Goal: Task Accomplishment & Management: Complete application form

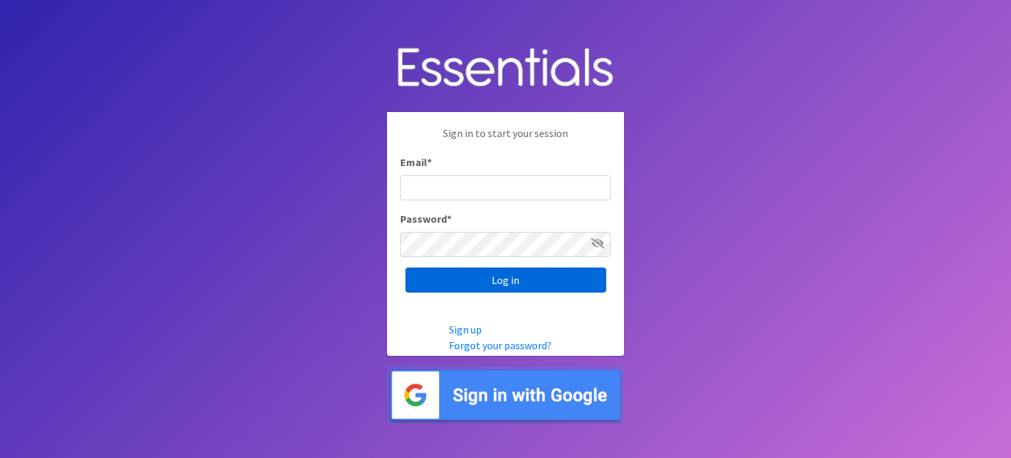
type input "[PERSON_NAME][EMAIL_ADDRESS][DOMAIN_NAME]"
click at [506, 280] on input "Log in" at bounding box center [506, 279] width 201 height 25
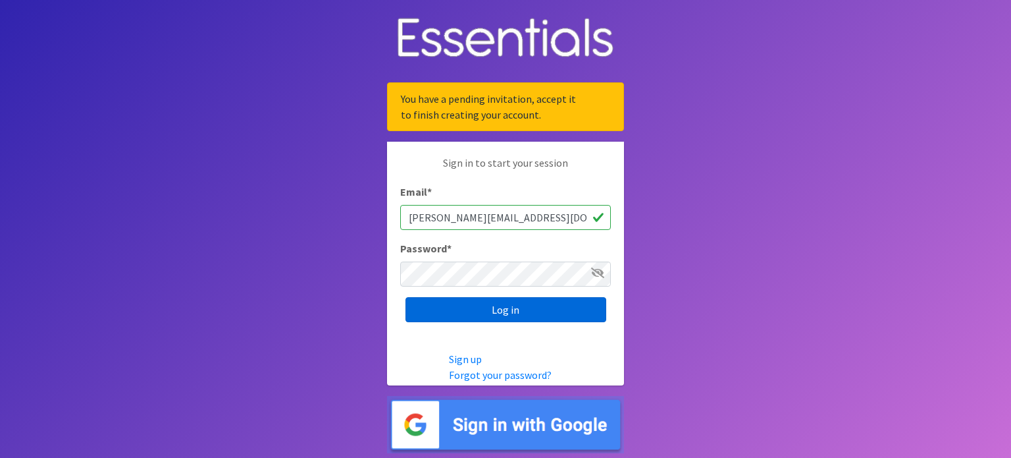
click at [509, 311] on input "Log in" at bounding box center [506, 309] width 201 height 25
click at [530, 426] on img at bounding box center [505, 424] width 237 height 57
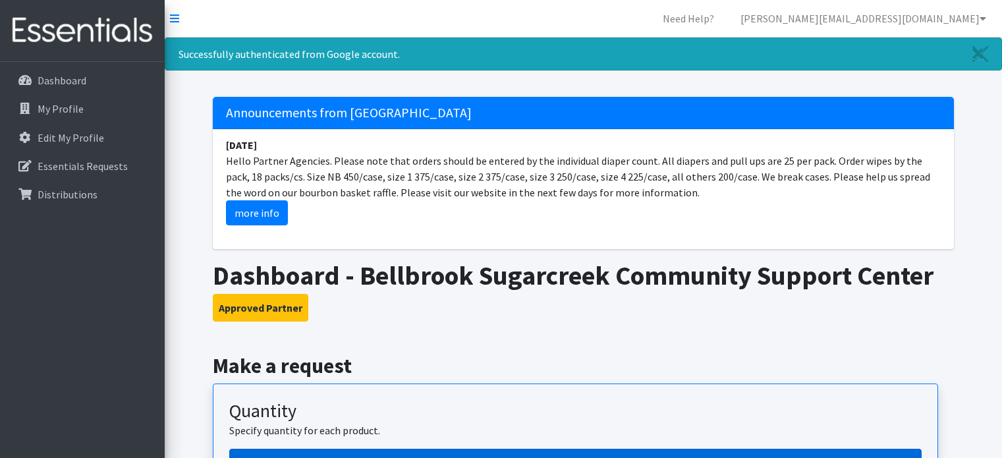
scroll to position [263, 0]
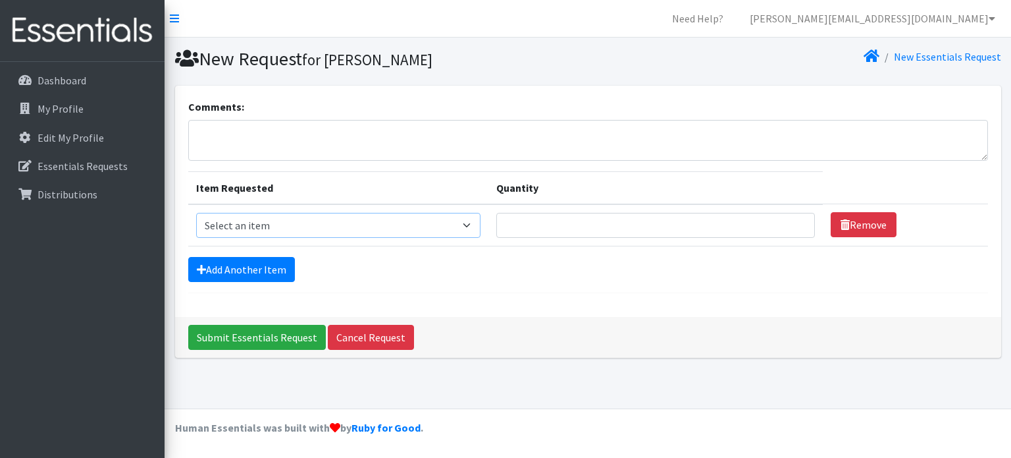
click at [474, 223] on select "Select an item 1 month period supply kit Kids (Newborn) Kids (Size 1) Kids (Siz…" at bounding box center [338, 225] width 285 height 25
select select "15074"
click at [196, 213] on select "Select an item 1 month period supply kit Kids (Newborn) Kids (Size 1) Kids (Siz…" at bounding box center [338, 225] width 285 height 25
click at [723, 222] on input "Quantity" at bounding box center [655, 225] width 318 height 25
type input "600"
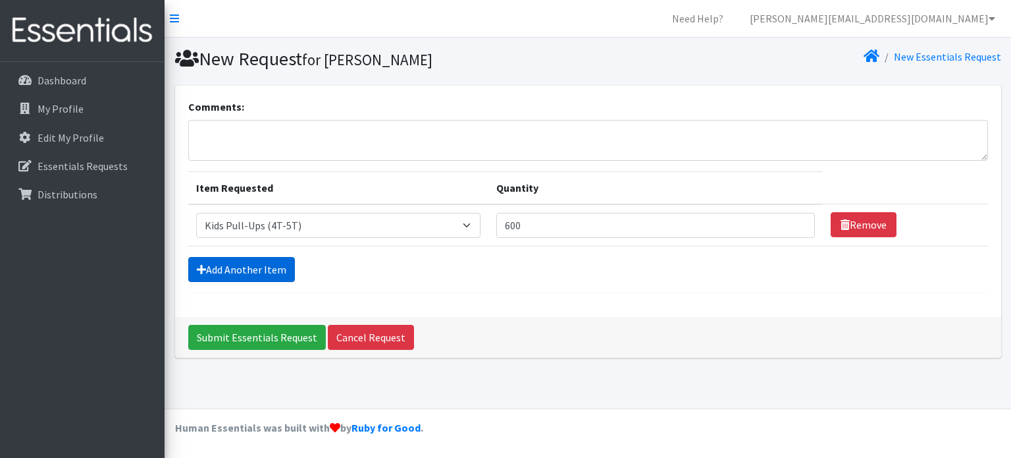
click at [242, 263] on link "Add Another Item" at bounding box center [241, 269] width 107 height 25
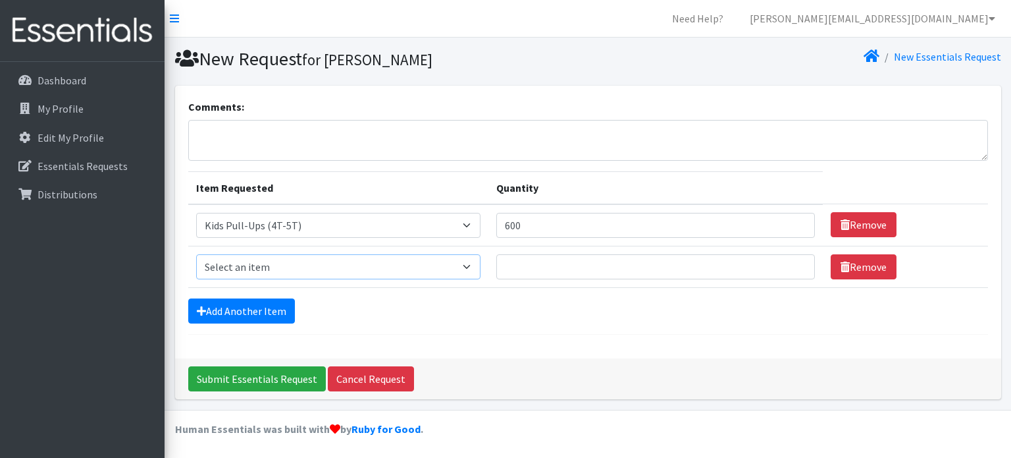
click at [472, 265] on select "Select an item 1 month period supply kit Kids (Newborn) Kids (Size 1) Kids (Siz…" at bounding box center [338, 266] width 285 height 25
select select "15071"
click at [196, 254] on select "Select an item 1 month period supply kit Kids (Newborn) Kids (Size 1) Kids (Siz…" at bounding box center [338, 266] width 285 height 25
click at [549, 265] on input "Quantity" at bounding box center [655, 266] width 318 height 25
type input "200"
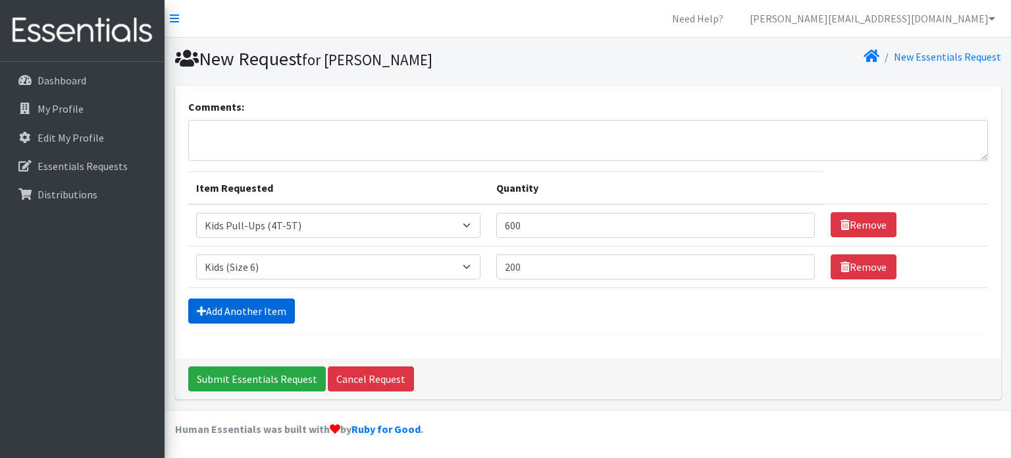
click at [281, 308] on link "Add Another Item" at bounding box center [241, 310] width 107 height 25
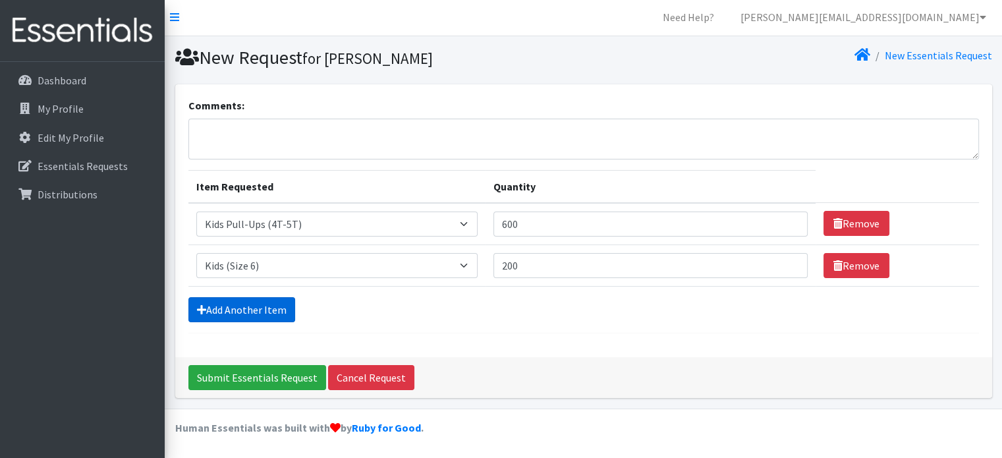
scroll to position [40, 0]
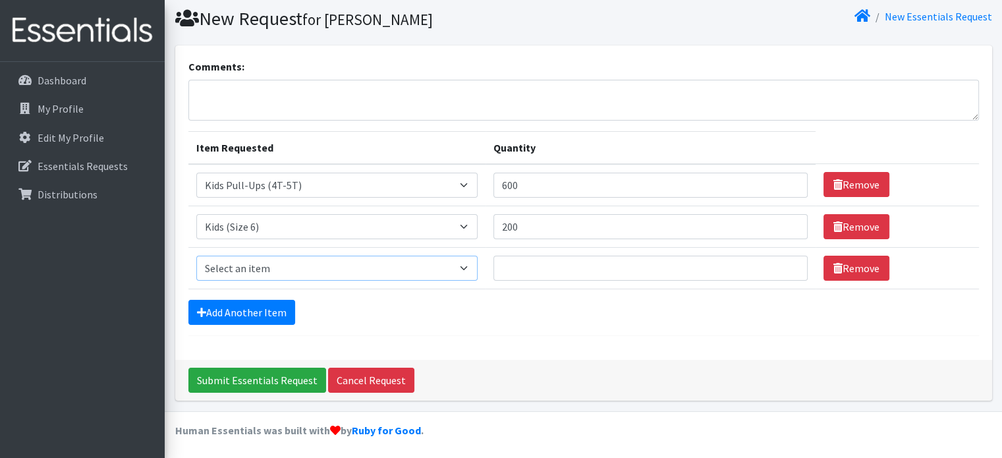
click at [471, 268] on select "Select an item 1 month period supply kit Kids (Newborn) Kids (Size 1) Kids (Siz…" at bounding box center [336, 267] width 281 height 25
select select "15069"
click at [196, 255] on select "Select an item 1 month period supply kit Kids (Newborn) Kids (Size 1) Kids (Siz…" at bounding box center [336, 267] width 281 height 25
click at [558, 266] on input "Quantity" at bounding box center [650, 267] width 314 height 25
type input "300"
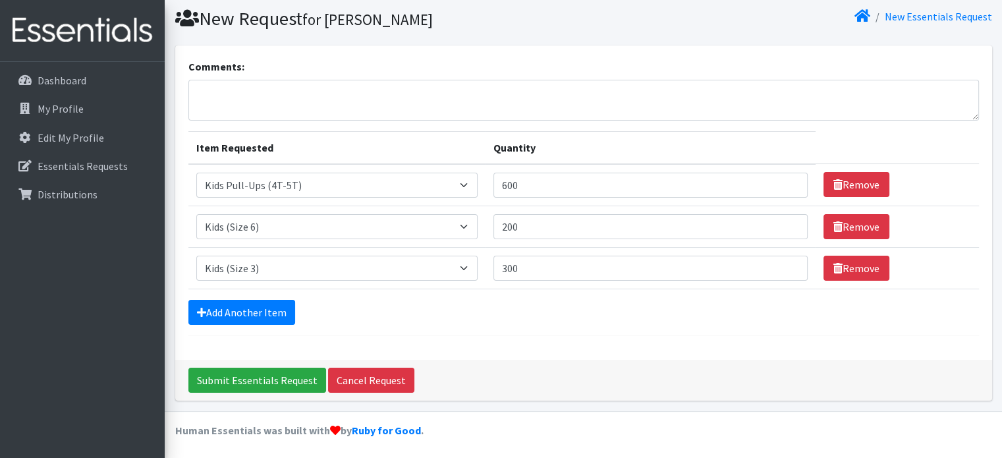
click at [541, 305] on div "Add Another Item" at bounding box center [583, 312] width 790 height 25
click at [266, 306] on link "Add Another Item" at bounding box center [241, 312] width 107 height 25
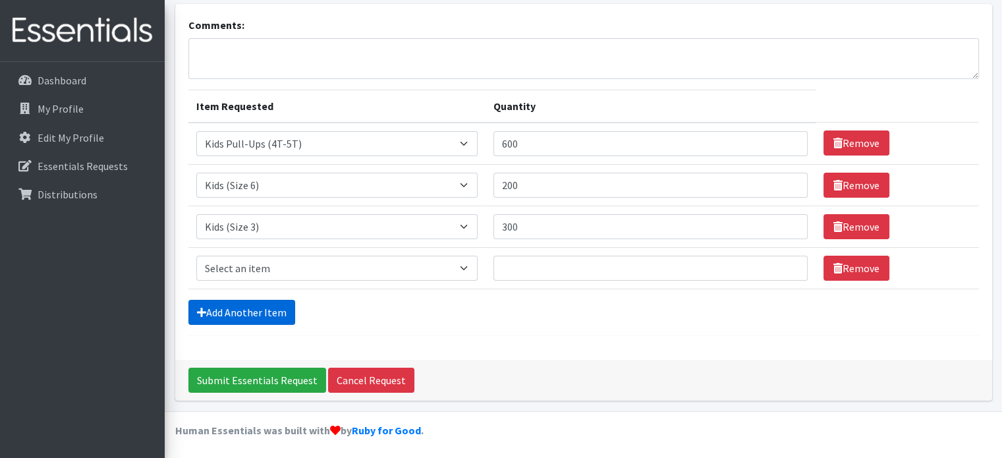
scroll to position [82, 0]
click at [473, 223] on select "Select an item 1 month period supply kit Kids (Newborn) Kids (Size 1) Kids (Siz…" at bounding box center [336, 226] width 281 height 25
select select "15044"
click at [196, 214] on select "Select an item 1 month period supply kit Kids (Newborn) Kids (Size 1) Kids (Siz…" at bounding box center [336, 226] width 281 height 25
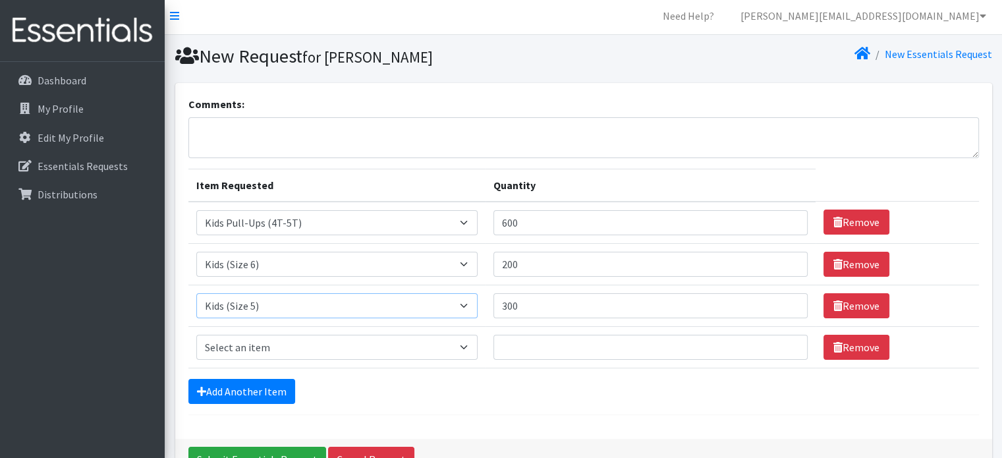
scroll to position [0, 0]
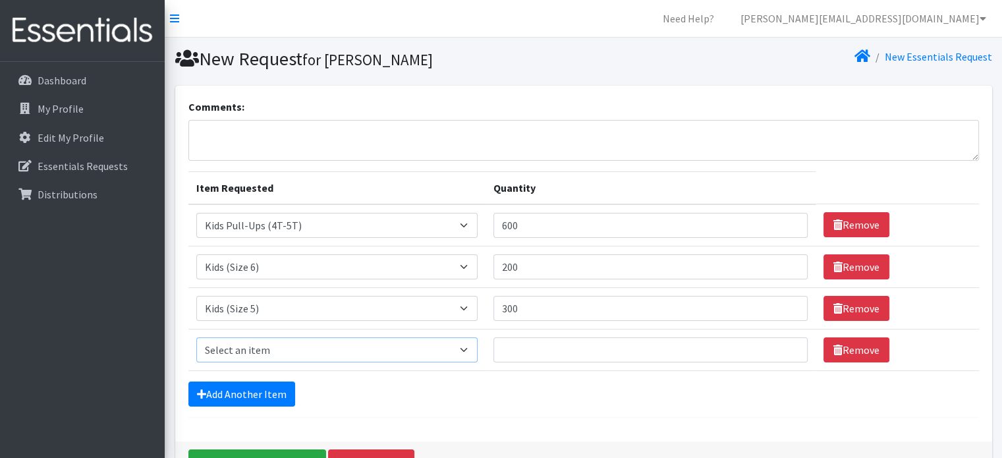
click at [469, 348] on select "Select an item 1 month period supply kit Kids (Newborn) Kids (Size 1) Kids (Siz…" at bounding box center [336, 349] width 281 height 25
select select "15040"
click at [196, 337] on select "Select an item 1 month period supply kit Kids (Newborn) Kids (Size 1) Kids (Siz…" at bounding box center [336, 349] width 281 height 25
click at [560, 347] on input "Quantity" at bounding box center [650, 349] width 314 height 25
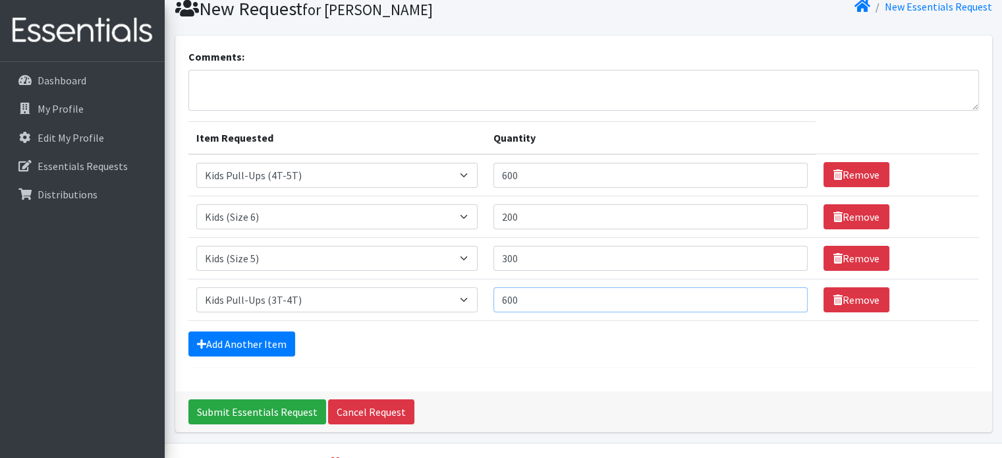
scroll to position [82, 0]
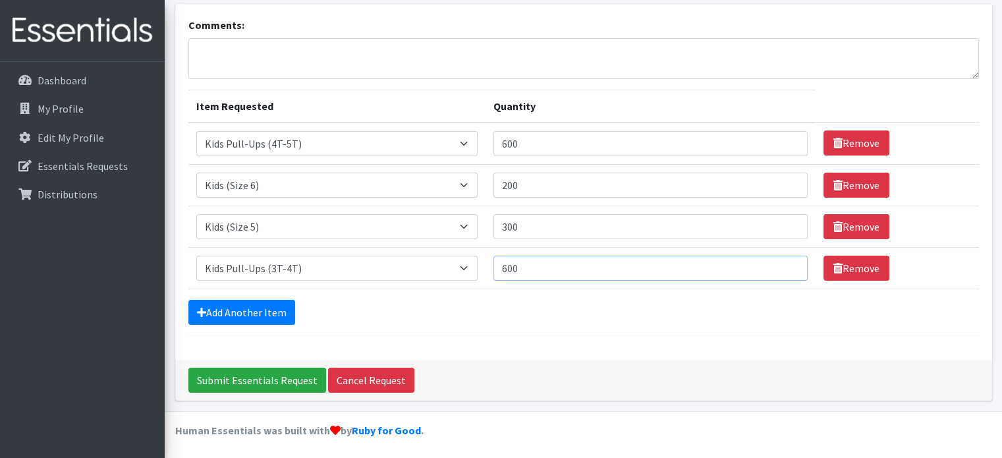
type input "600"
click at [324, 48] on textarea "Comments:" at bounding box center [583, 58] width 790 height 41
type textarea "P"
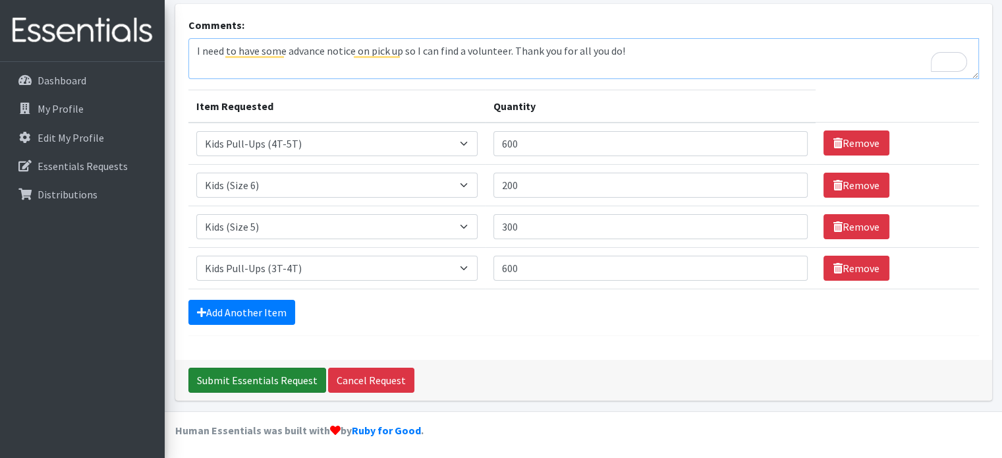
type textarea "I need to have some advance notice on pick up so I can find a volunteer. Thank …"
click at [246, 377] on input "Submit Essentials Request" at bounding box center [257, 379] width 138 height 25
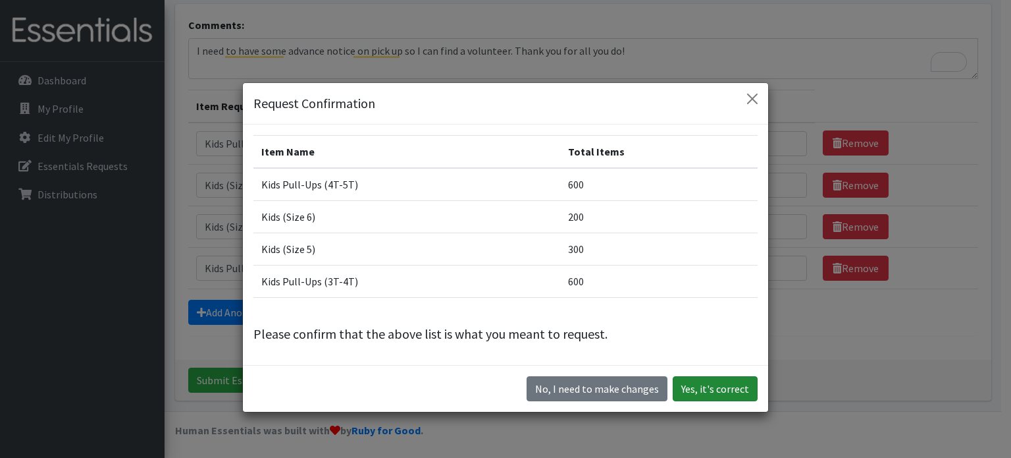
click at [716, 388] on button "Yes, it's correct" at bounding box center [715, 388] width 85 height 25
